Goal: Information Seeking & Learning: Learn about a topic

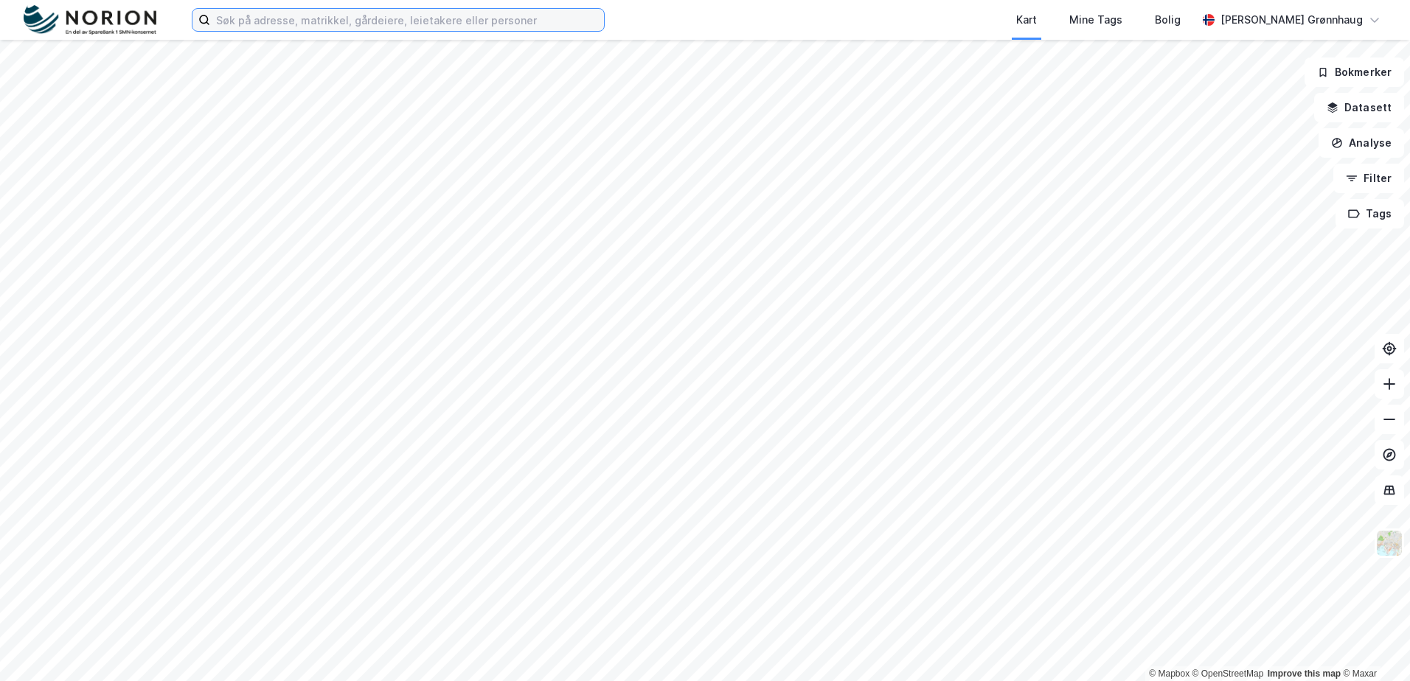
click at [243, 17] on input at bounding box center [407, 20] width 394 height 22
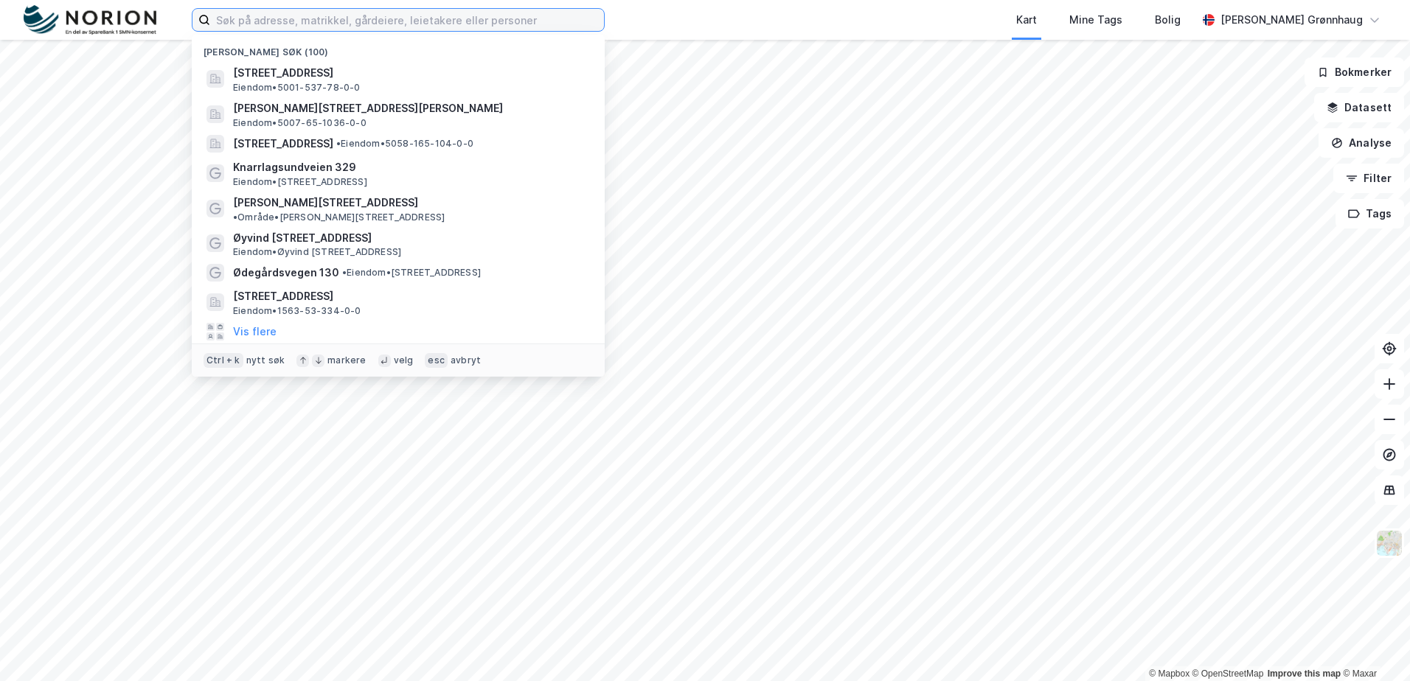
paste input "[PERSON_NAME][STREET_ADDRESS]"
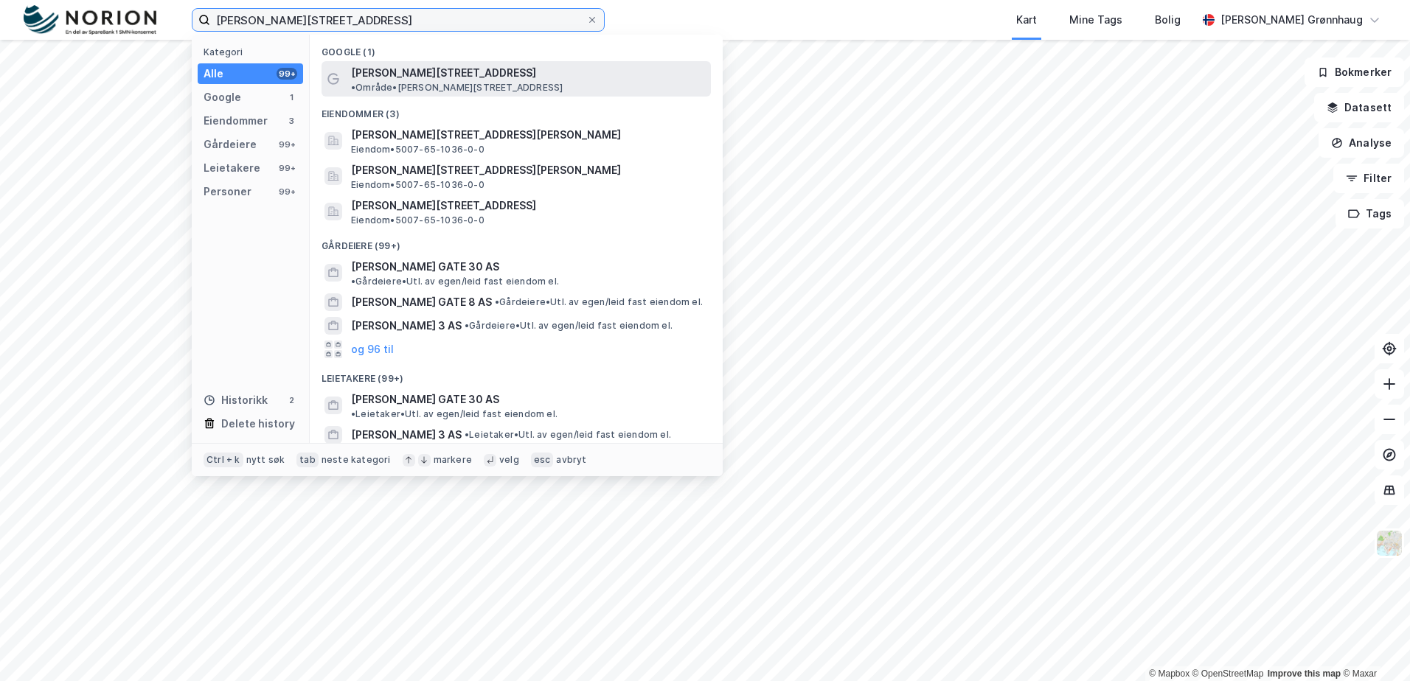
type input "[PERSON_NAME][STREET_ADDRESS]"
click at [442, 69] on span "[PERSON_NAME][STREET_ADDRESS]" at bounding box center [443, 73] width 185 height 18
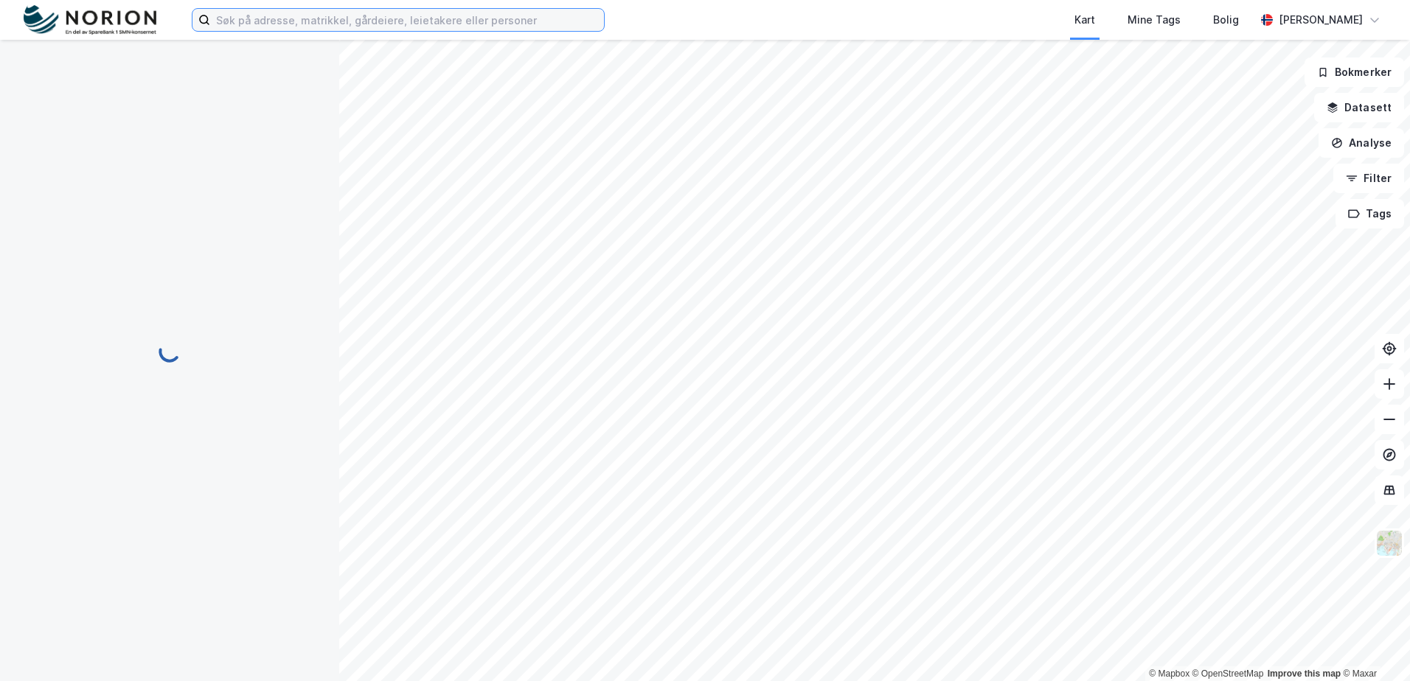
click at [305, 11] on input at bounding box center [407, 20] width 394 height 22
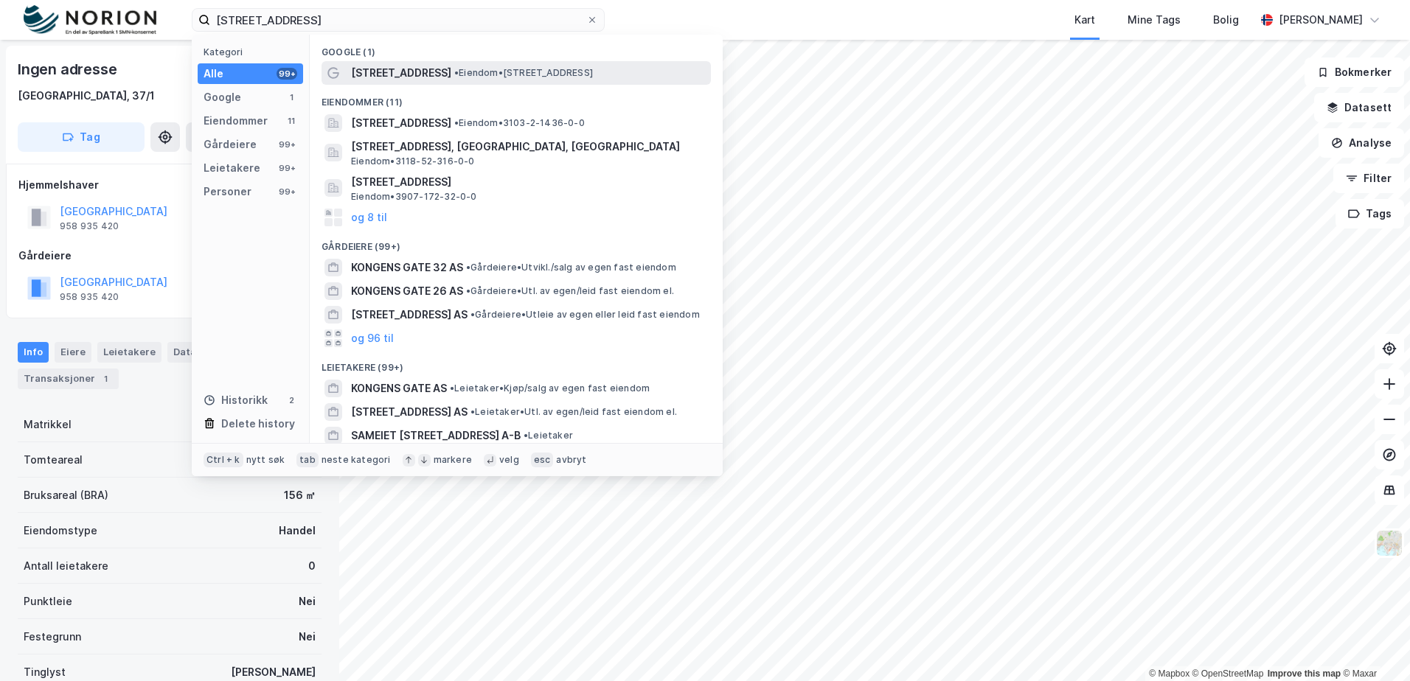
click at [452, 64] on div "[STREET_ADDRESS] • Eiendom • [STREET_ADDRESS]" at bounding box center [529, 73] width 357 height 18
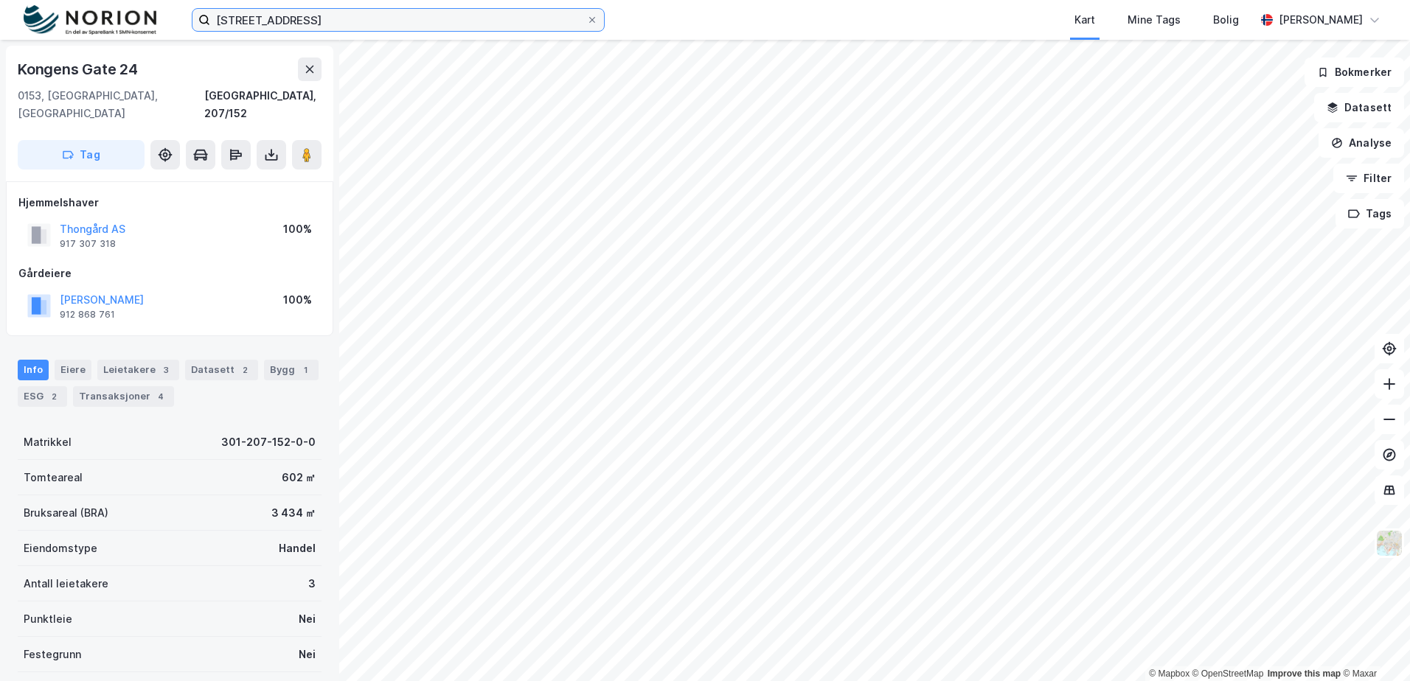
click at [337, 13] on input "[STREET_ADDRESS]" at bounding box center [398, 20] width 376 height 22
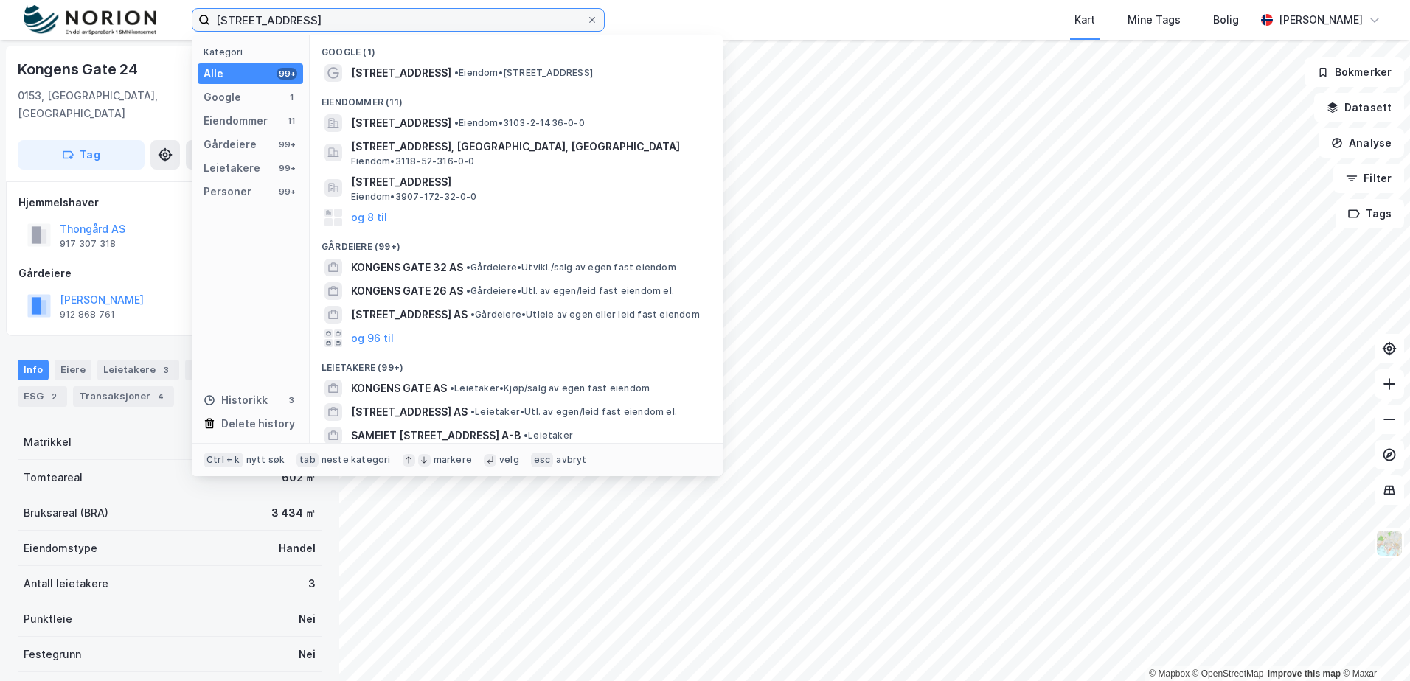
click at [383, 20] on input "[STREET_ADDRESS]" at bounding box center [398, 20] width 376 height 22
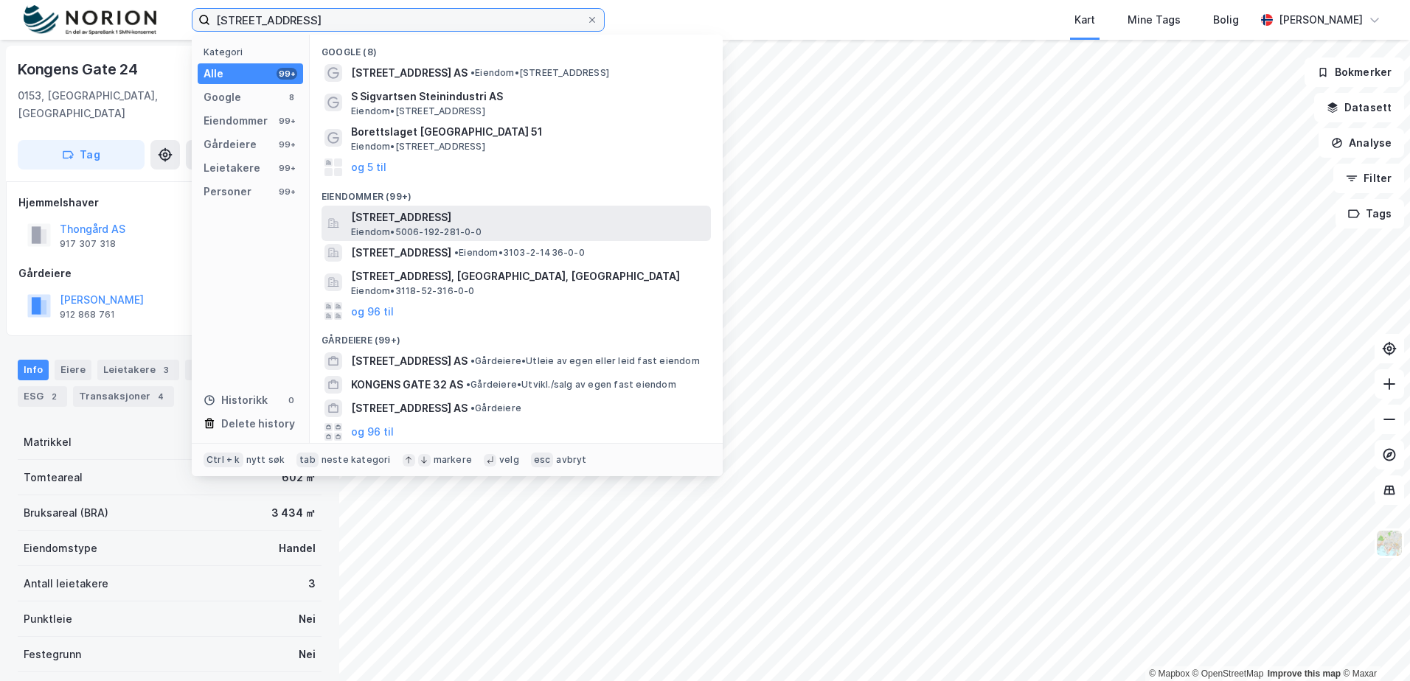
type input "[STREET_ADDRESS]"
click at [521, 224] on span "[STREET_ADDRESS]" at bounding box center [528, 218] width 354 height 18
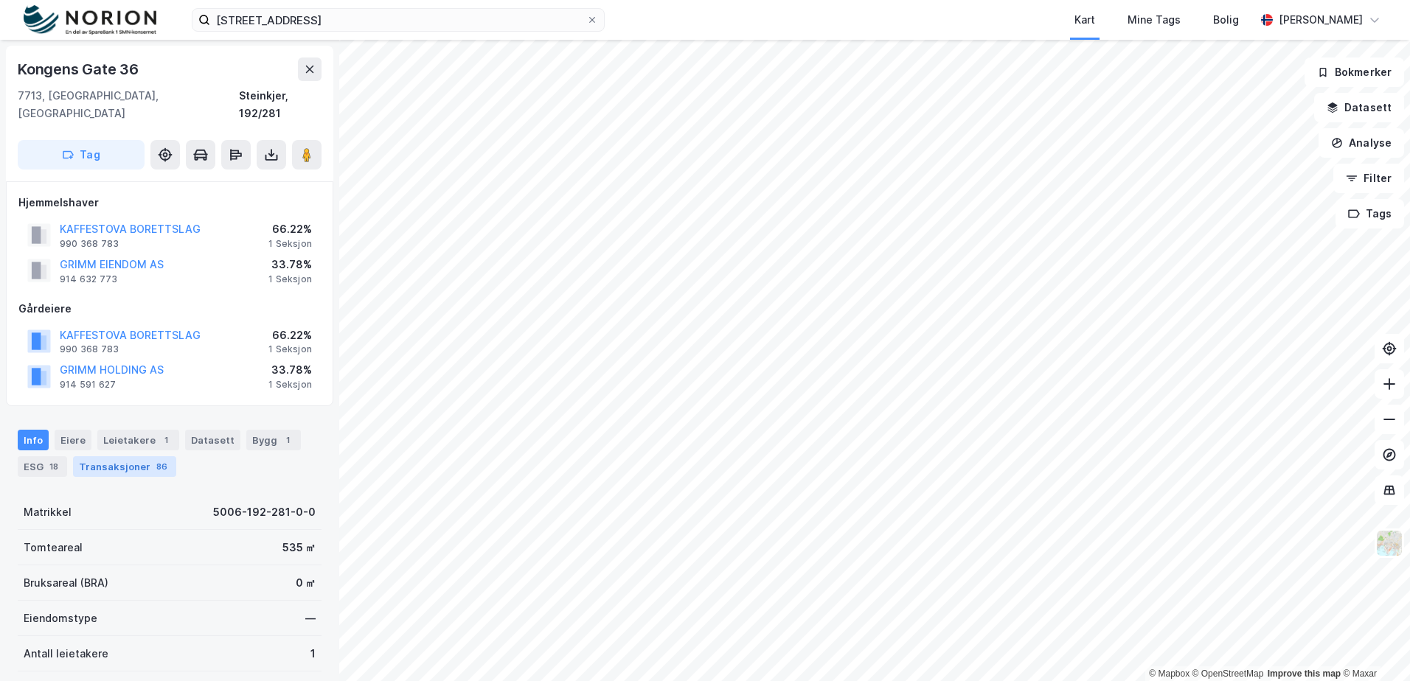
click at [148, 456] on div "Transaksjoner 86" at bounding box center [124, 466] width 103 height 21
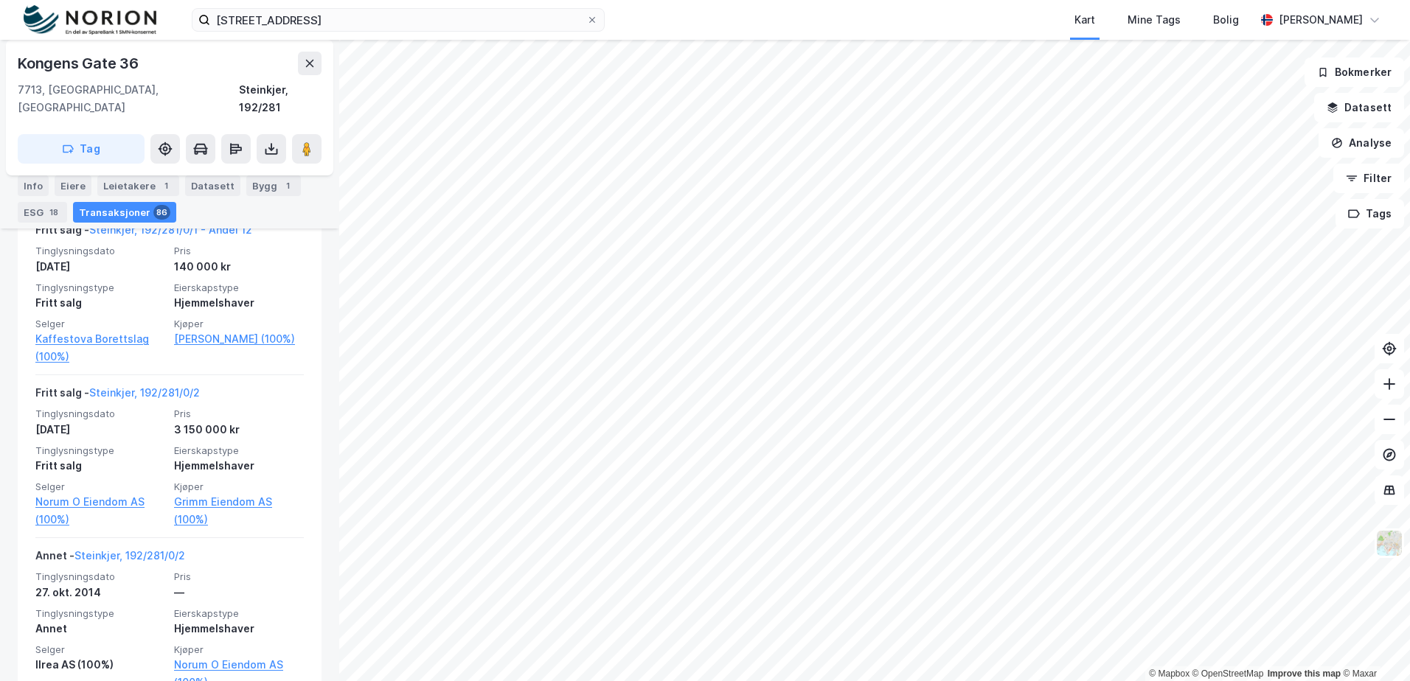
scroll to position [6342, 0]
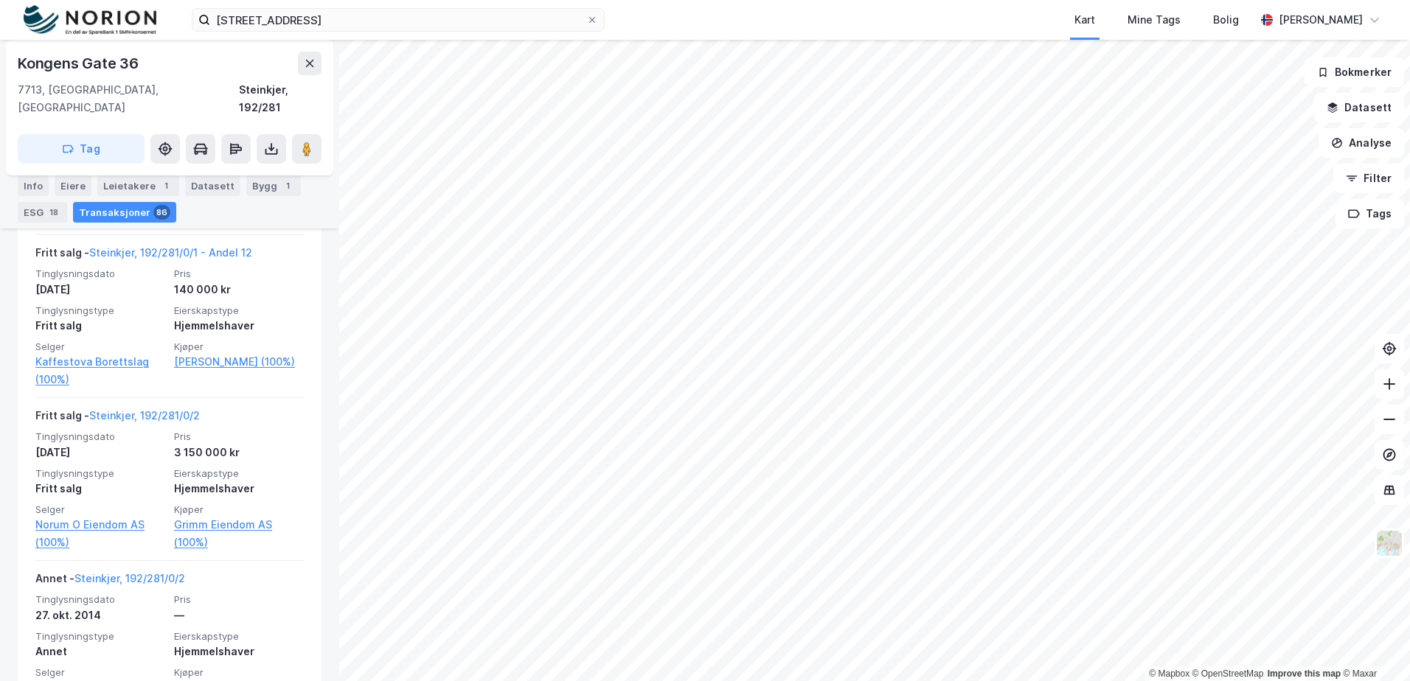
drag, startPoint x: 40, startPoint y: 218, endPoint x: 67, endPoint y: 218, distance: 27.3
click at [67, 218] on div "Info [PERSON_NAME] 1 Datasett Bygg 1 ESG 18 Transaksjoner 86" at bounding box center [170, 199] width 304 height 47
click at [63, 184] on div "Eiere" at bounding box center [73, 186] width 37 height 21
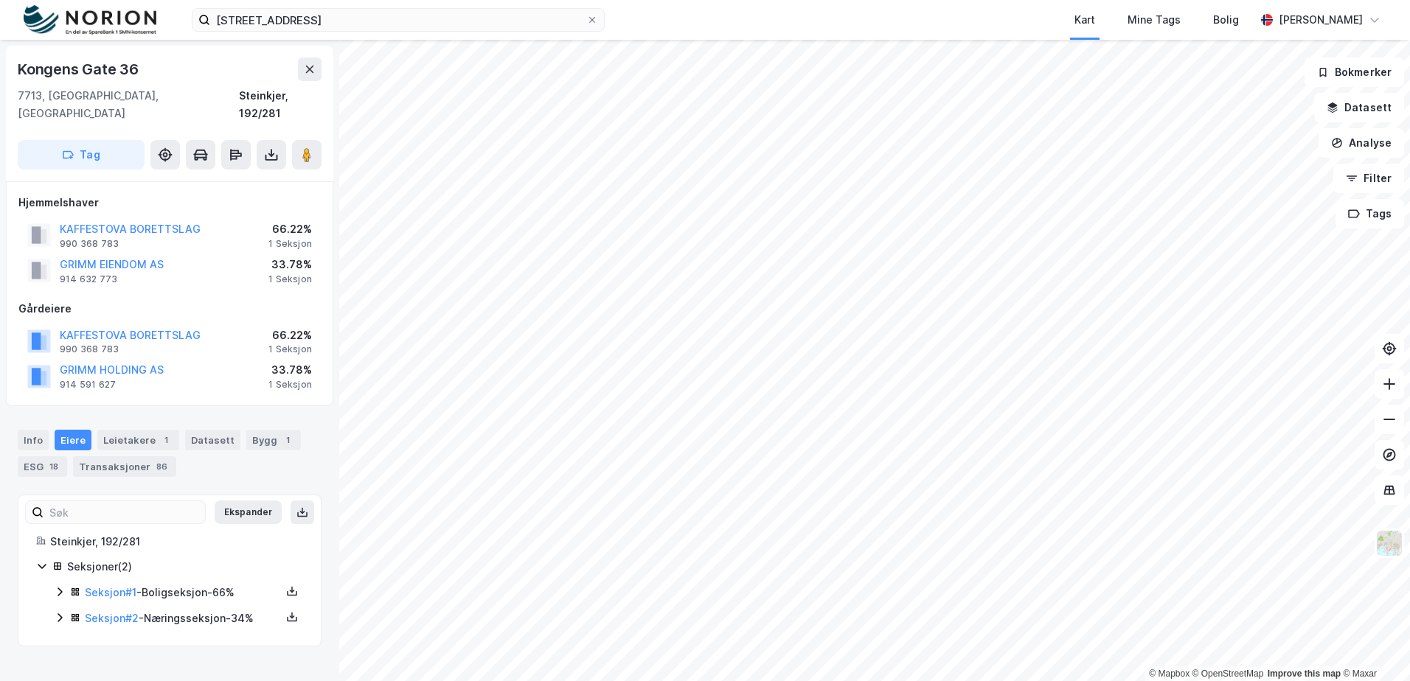
click at [59, 612] on icon at bounding box center [60, 618] width 12 height 12
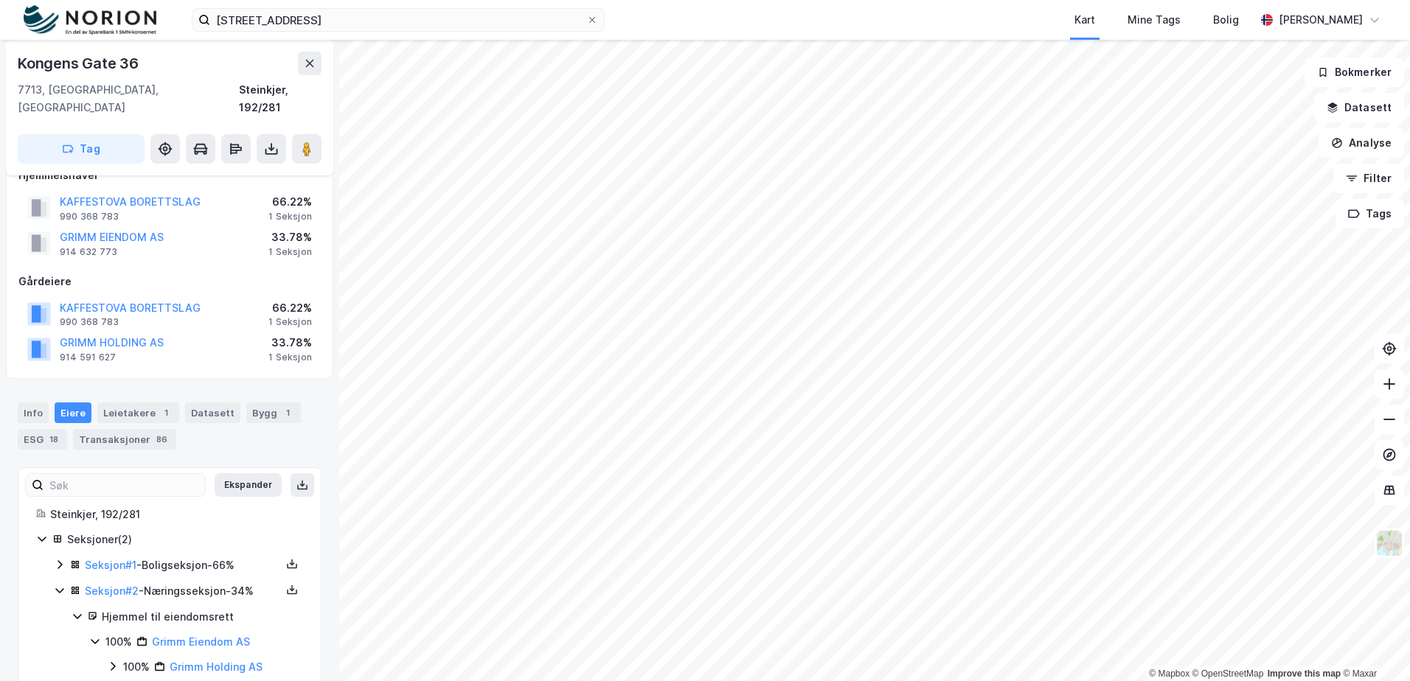
scroll to position [41, 0]
